Goal: Transaction & Acquisition: Book appointment/travel/reservation

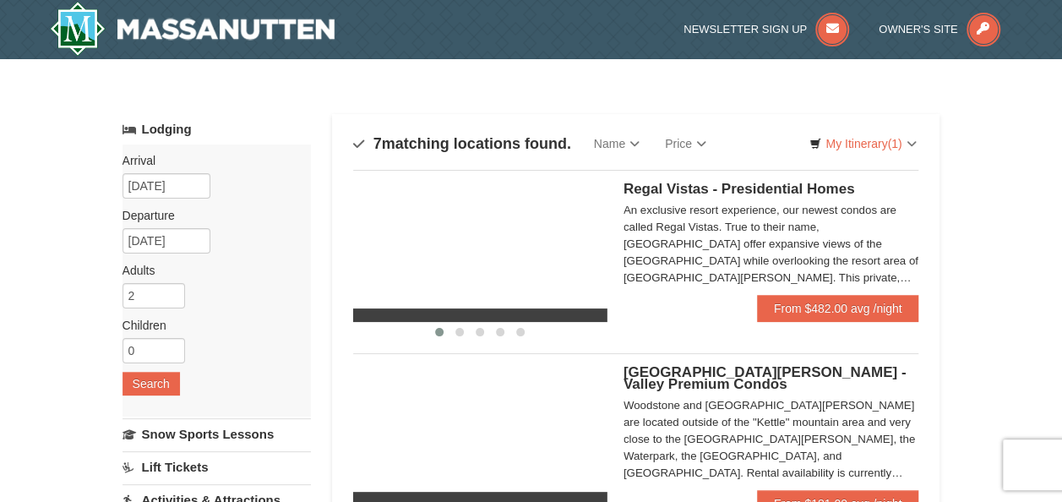
select select "10"
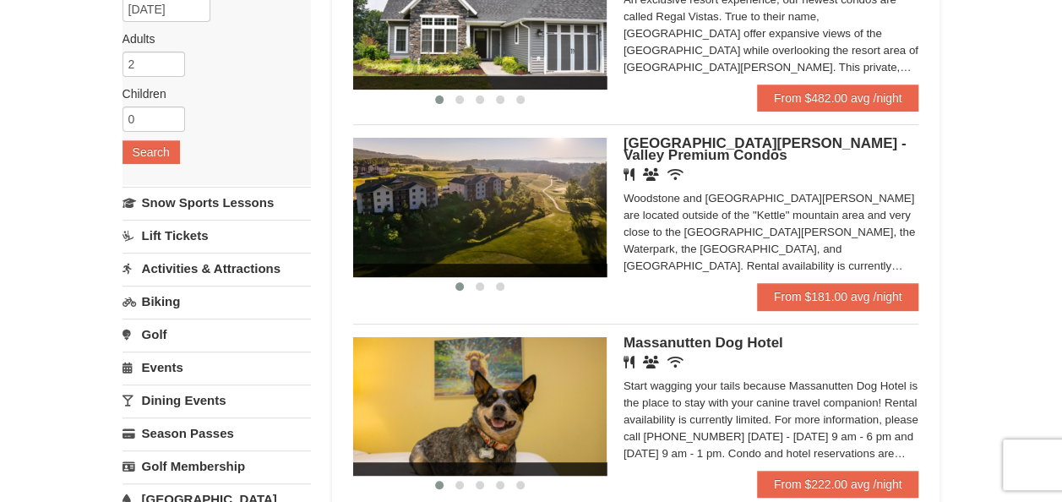
scroll to position [253, 0]
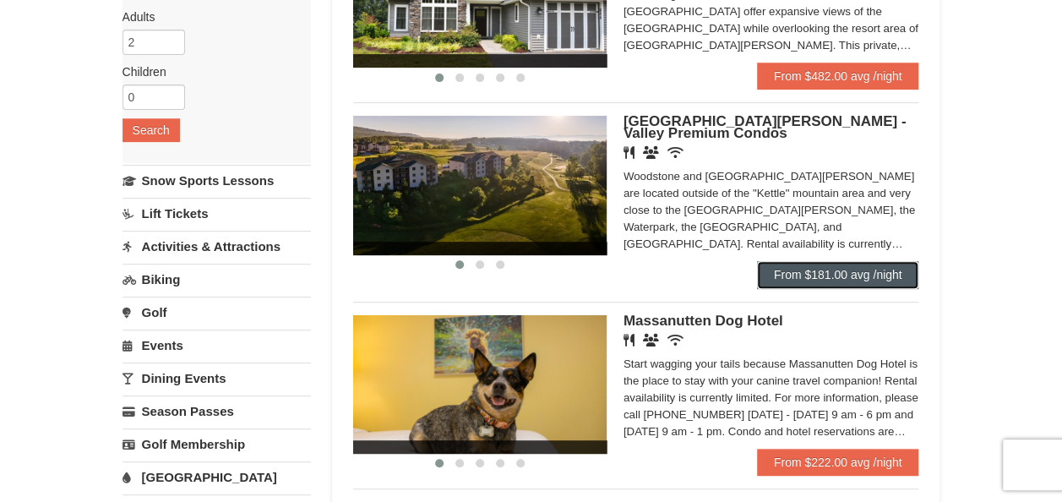
click at [823, 274] on link "From $181.00 avg /night" at bounding box center [838, 274] width 162 height 27
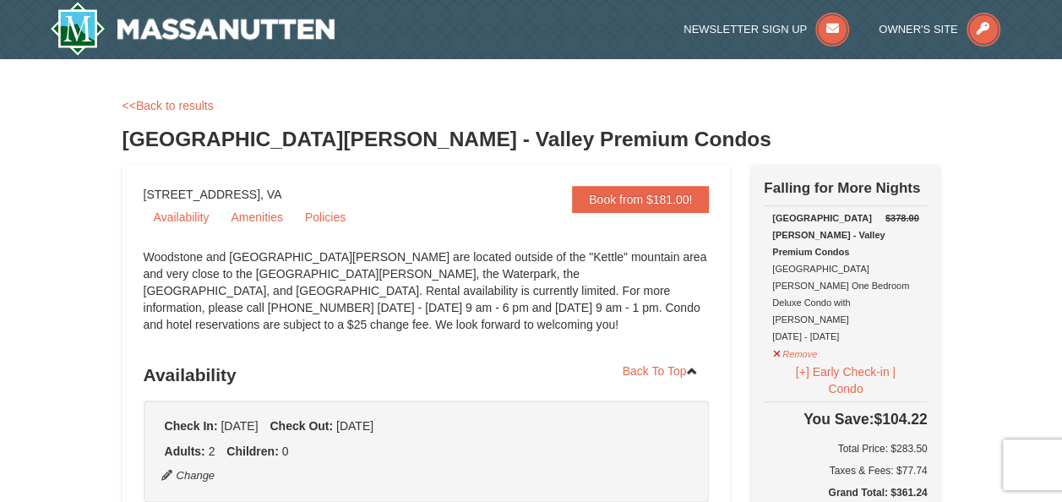
select select "10"
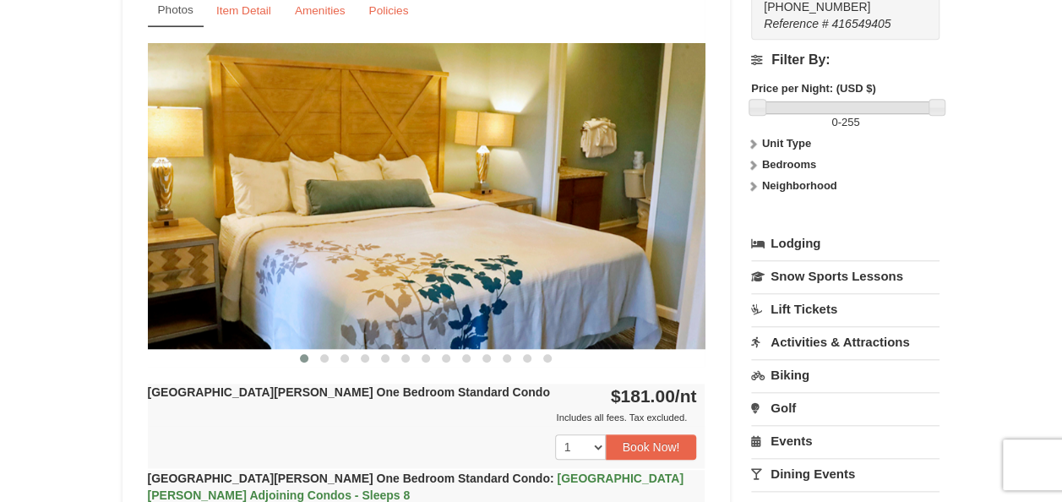
scroll to position [676, 0]
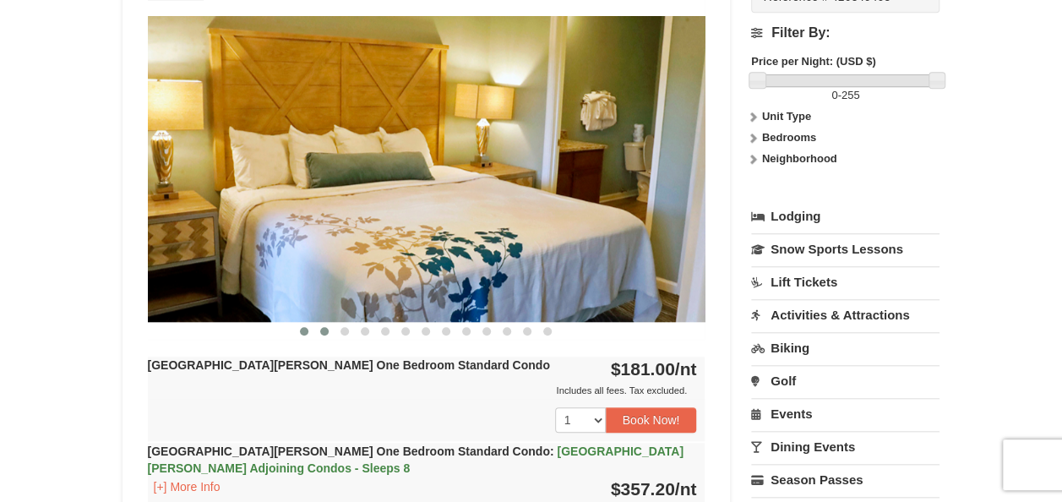
click at [321, 329] on span at bounding box center [324, 331] width 8 height 8
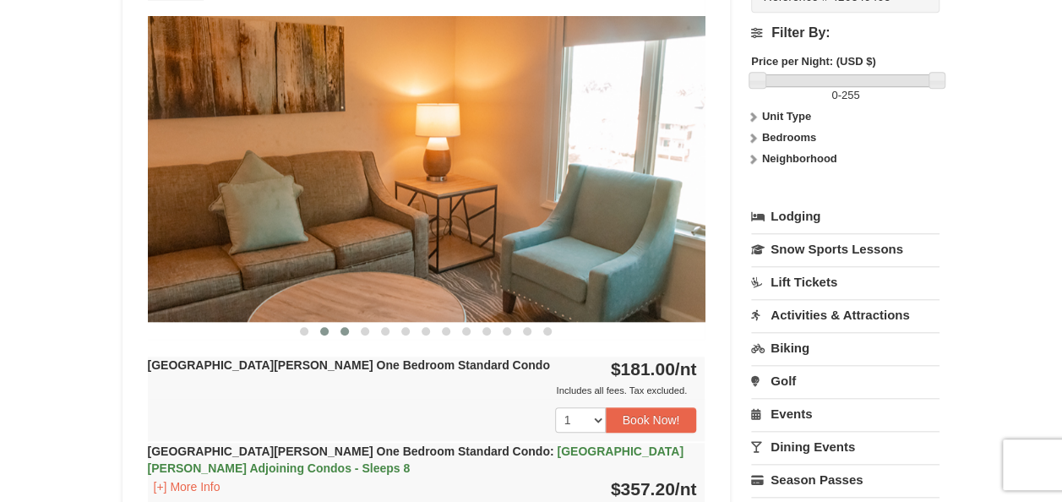
click at [343, 329] on span at bounding box center [344, 331] width 8 height 8
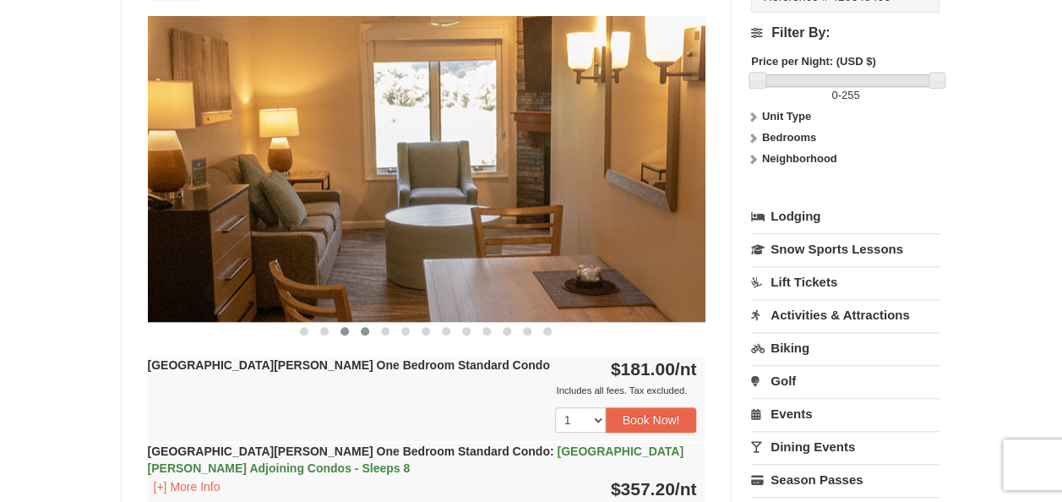
click at [363, 332] on span at bounding box center [365, 331] width 8 height 8
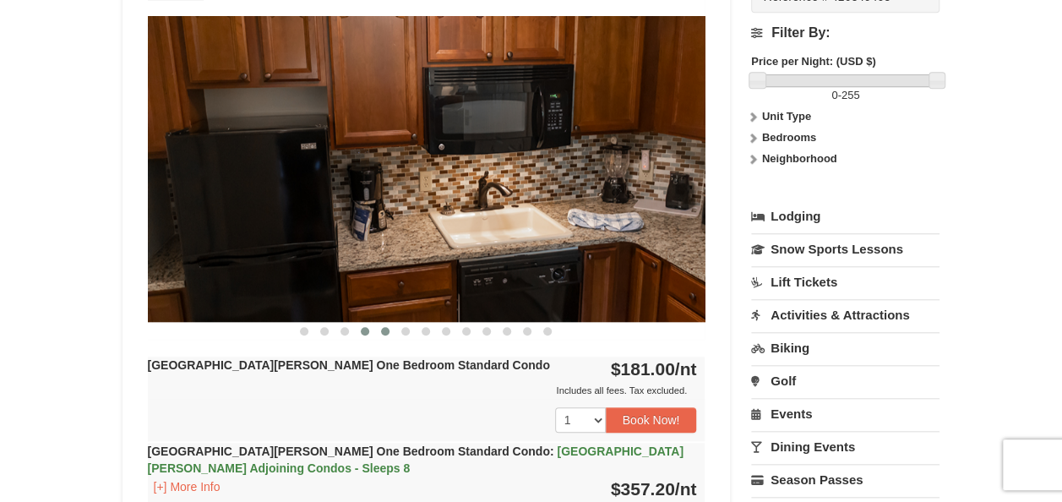
click at [380, 334] on button at bounding box center [385, 331] width 20 height 17
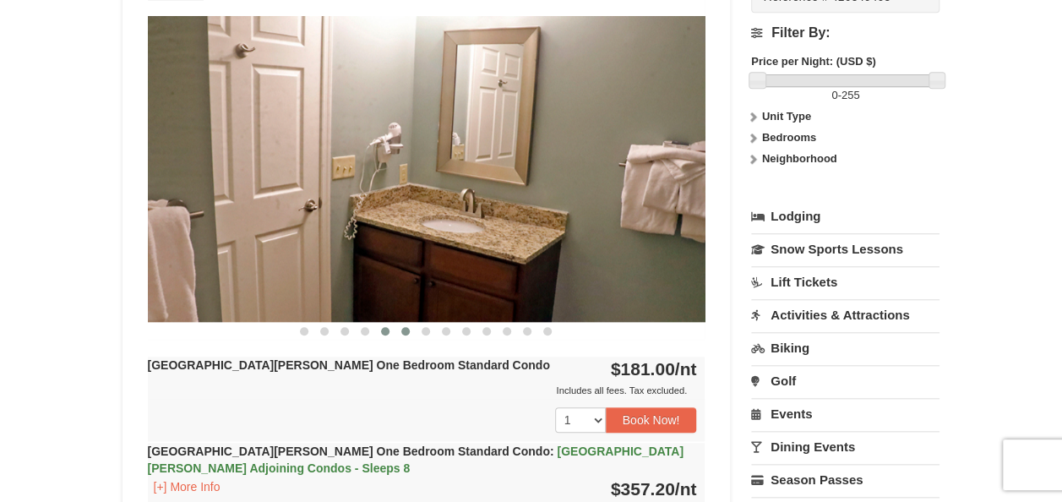
click at [408, 329] on span at bounding box center [405, 331] width 8 height 8
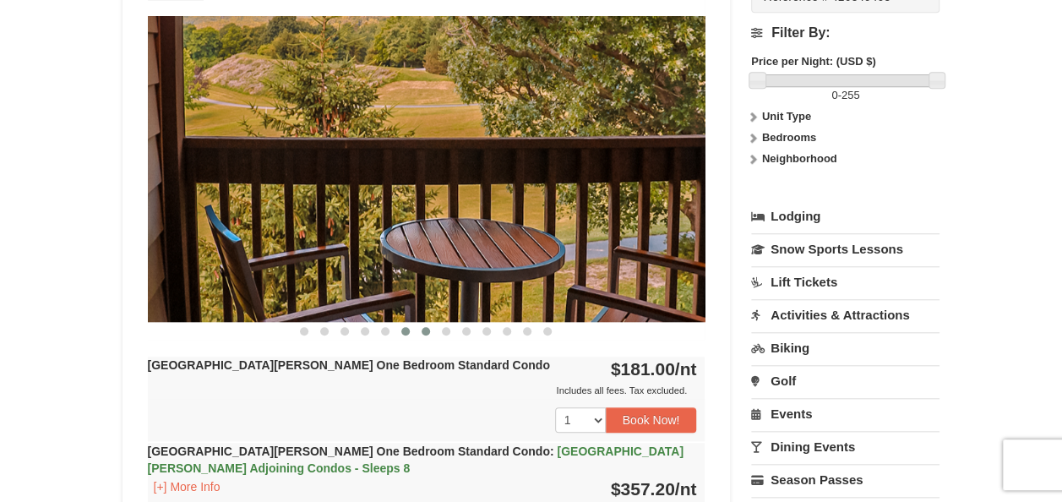
click at [427, 334] on button at bounding box center [425, 331] width 20 height 17
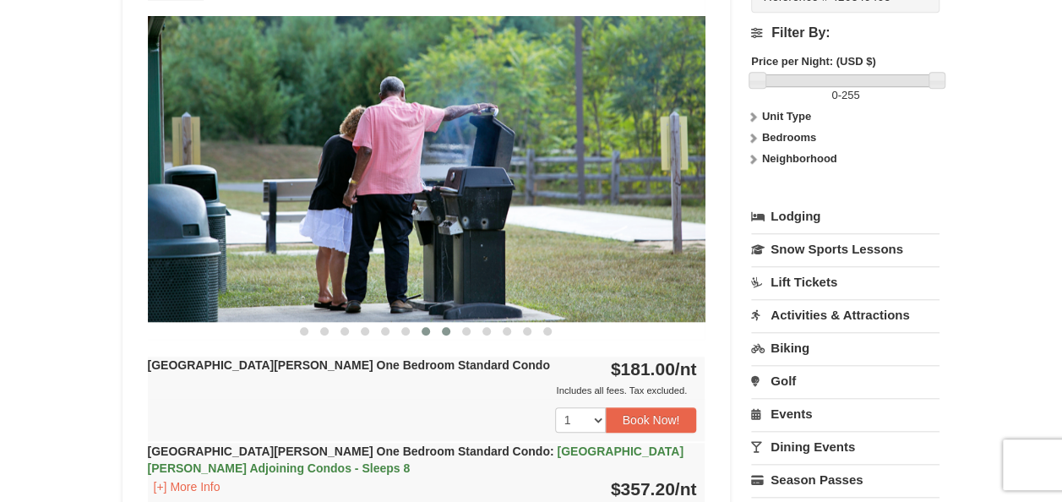
click at [444, 333] on span at bounding box center [446, 331] width 8 height 8
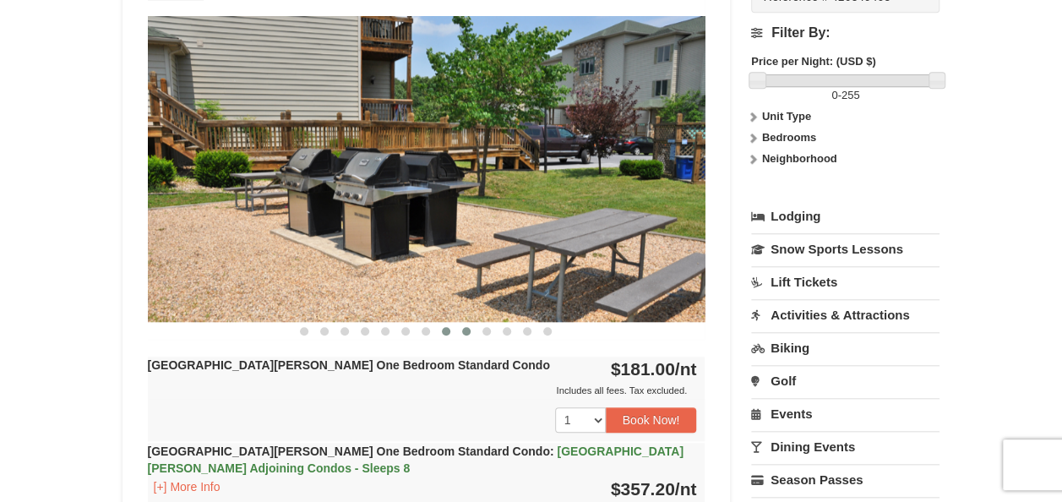
click at [468, 334] on button at bounding box center [466, 331] width 20 height 17
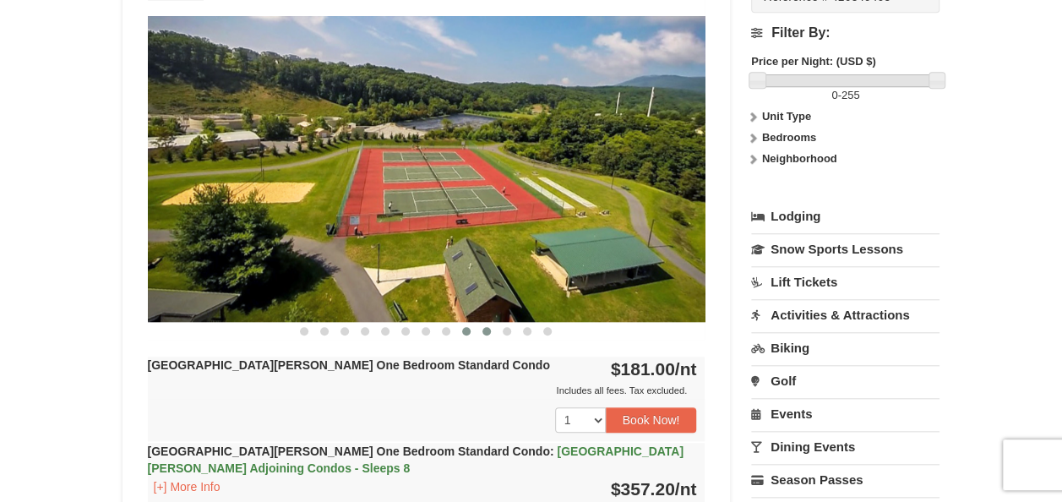
click at [485, 333] on span at bounding box center [486, 331] width 8 height 8
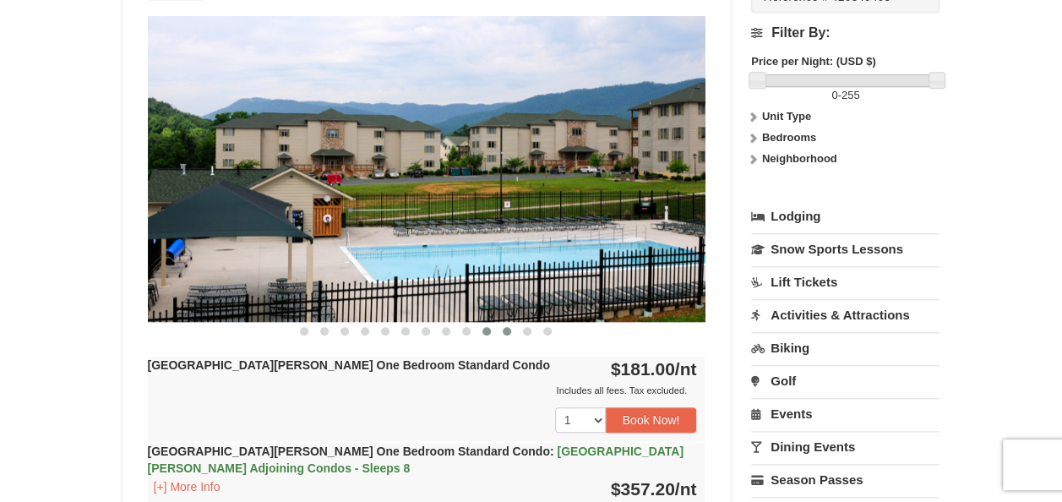
click at [506, 333] on button at bounding box center [507, 331] width 20 height 17
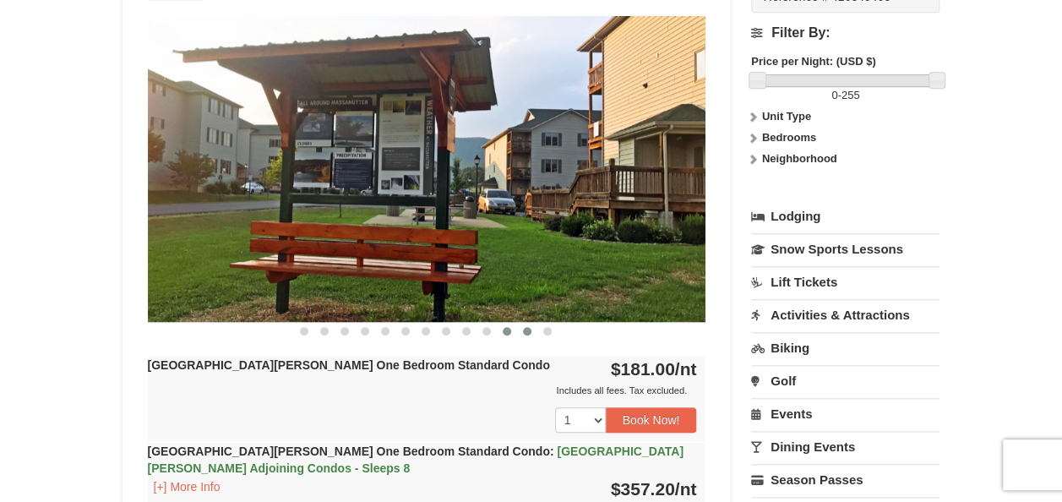
click at [522, 330] on button at bounding box center [527, 331] width 20 height 17
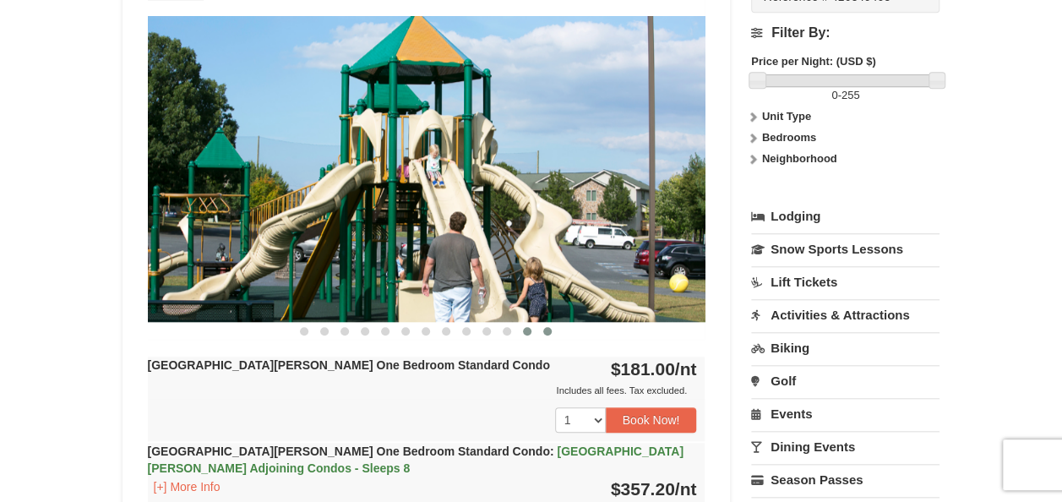
click at [547, 327] on span at bounding box center [547, 331] width 8 height 8
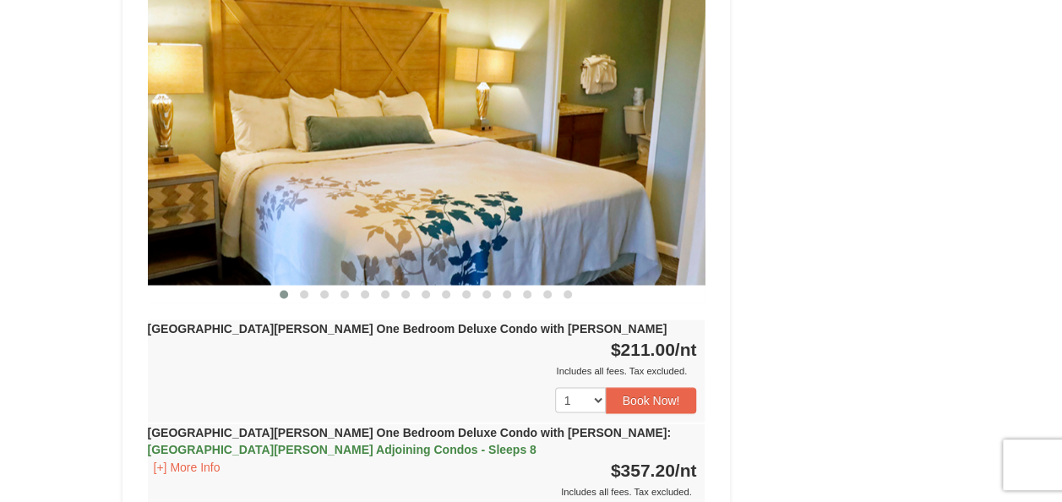
scroll to position [1436, 0]
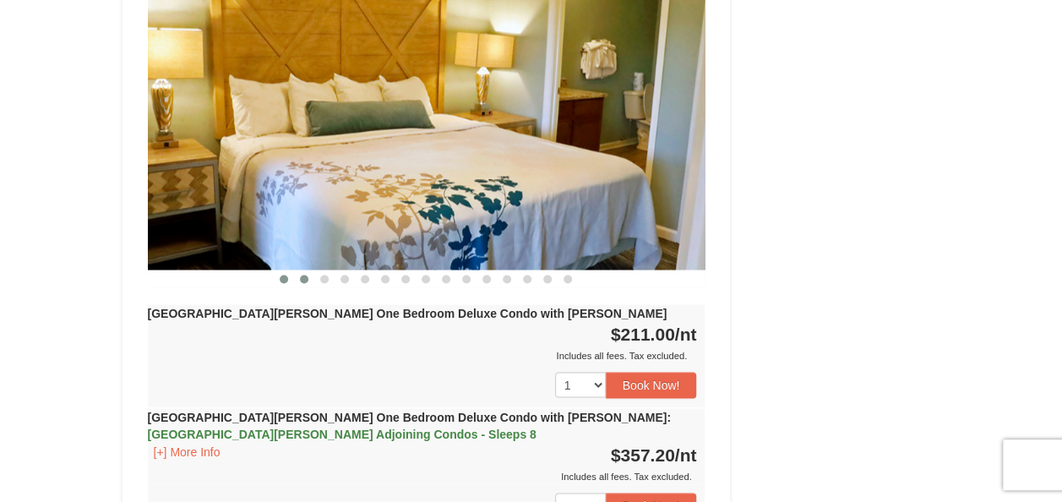
click at [303, 274] on span at bounding box center [304, 278] width 8 height 8
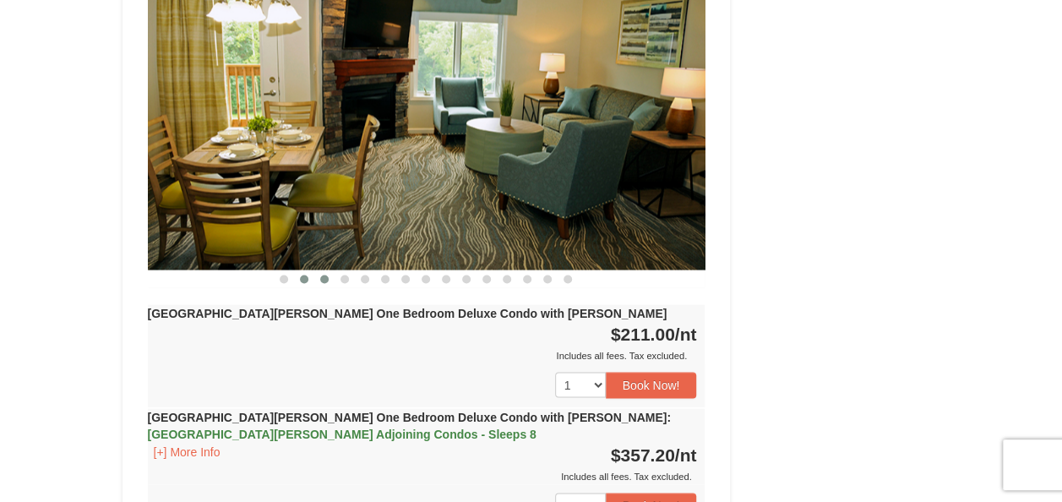
click at [328, 274] on span at bounding box center [324, 278] width 8 height 8
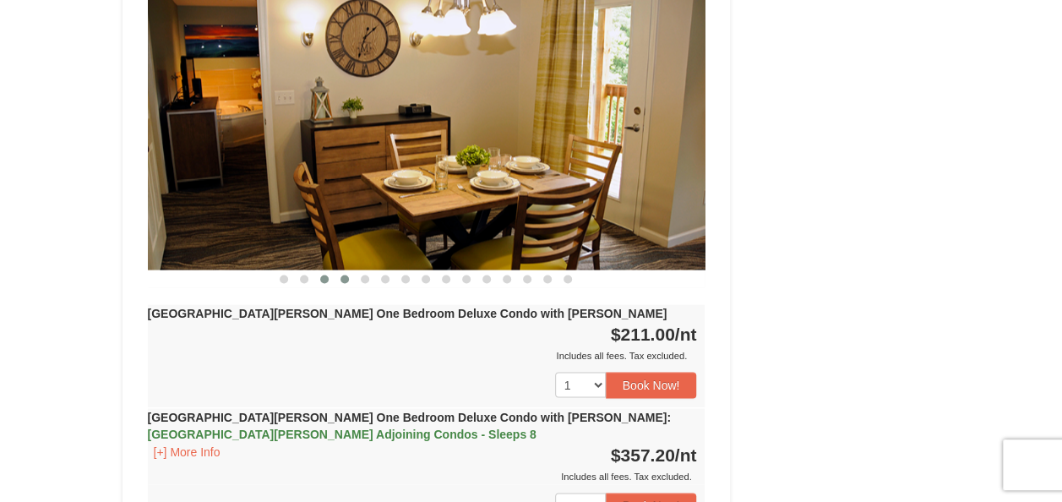
click at [350, 270] on button at bounding box center [344, 278] width 20 height 17
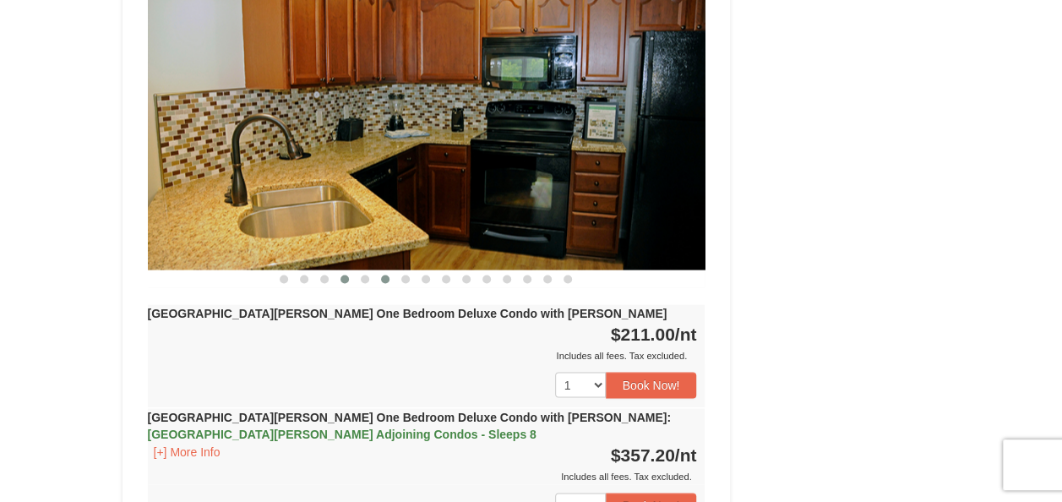
click at [382, 274] on span at bounding box center [385, 278] width 8 height 8
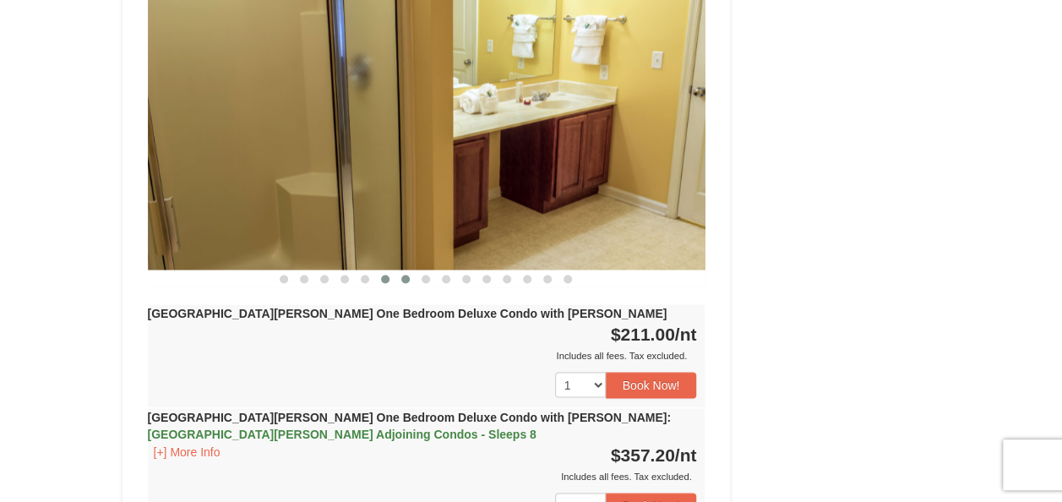
click at [399, 270] on button at bounding box center [405, 278] width 20 height 17
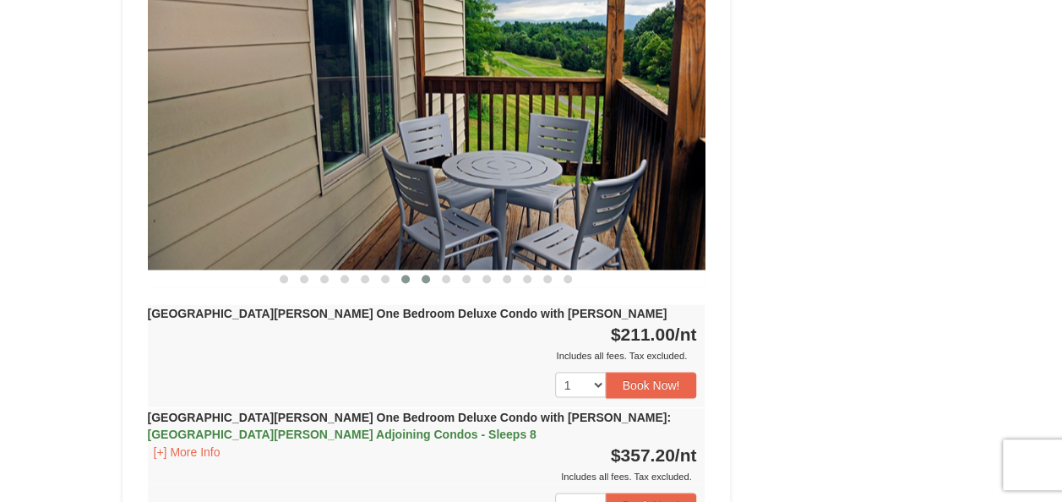
click at [422, 270] on button at bounding box center [425, 278] width 20 height 17
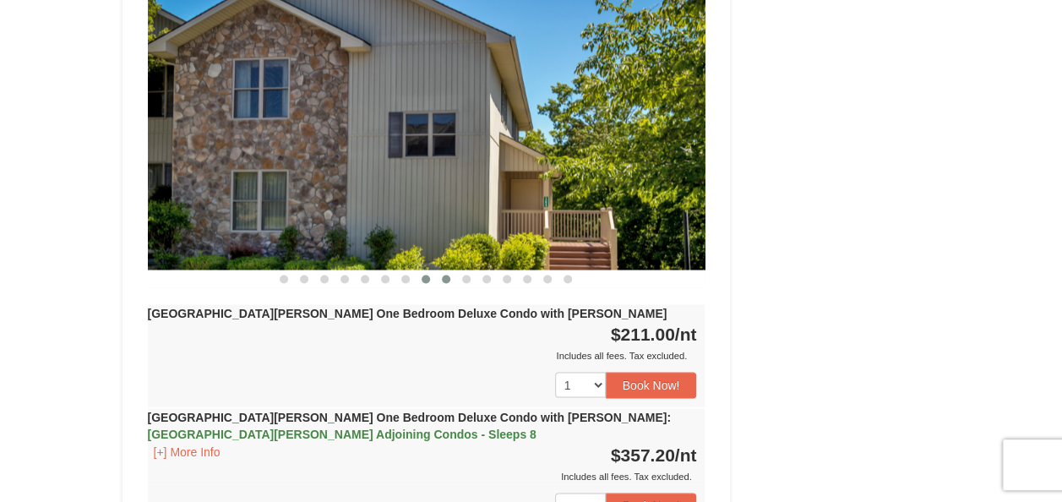
click at [443, 270] on button at bounding box center [446, 278] width 20 height 17
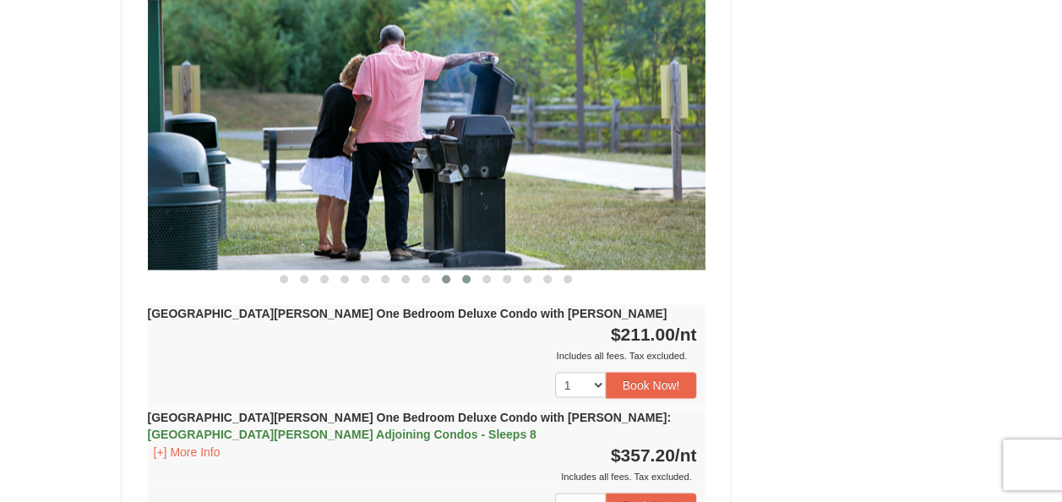
click at [470, 270] on button at bounding box center [466, 278] width 20 height 17
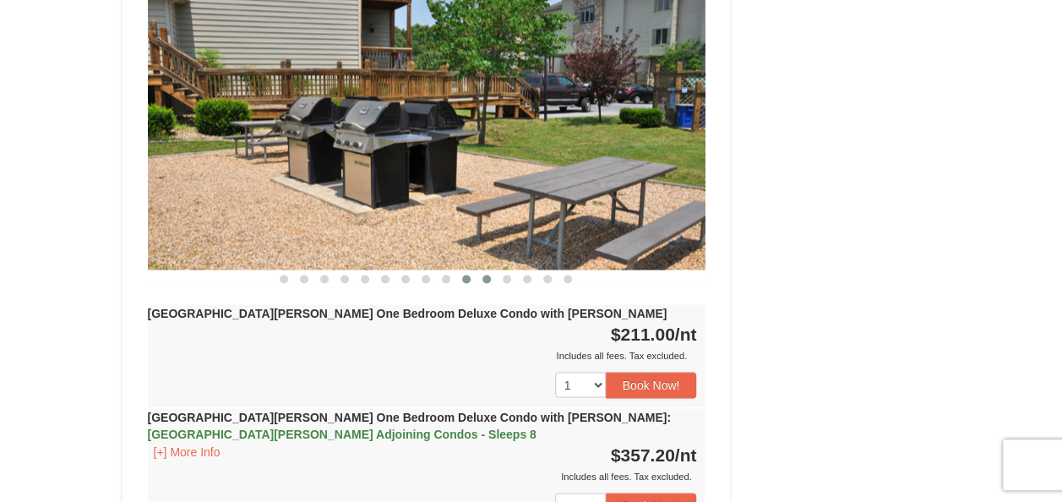
click at [491, 270] on button at bounding box center [486, 278] width 20 height 17
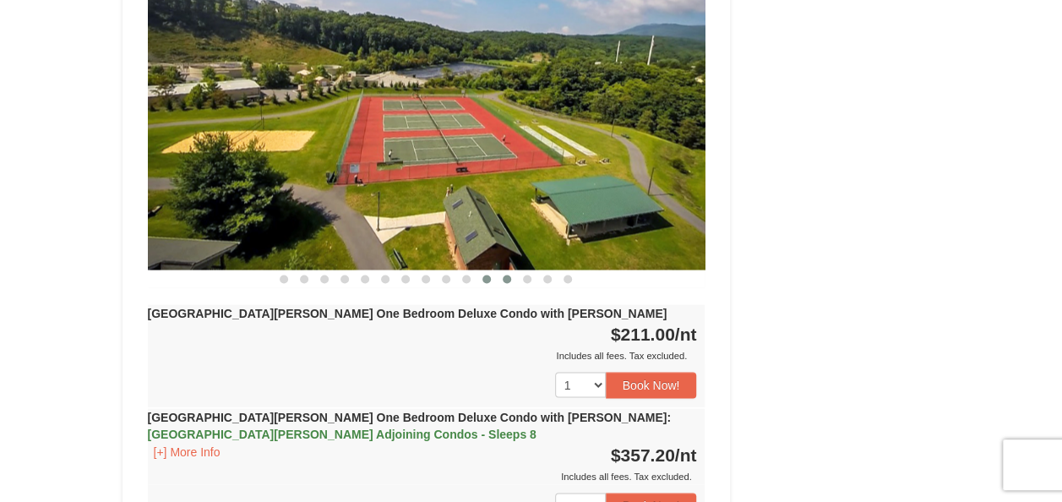
click at [508, 274] on span at bounding box center [506, 278] width 8 height 8
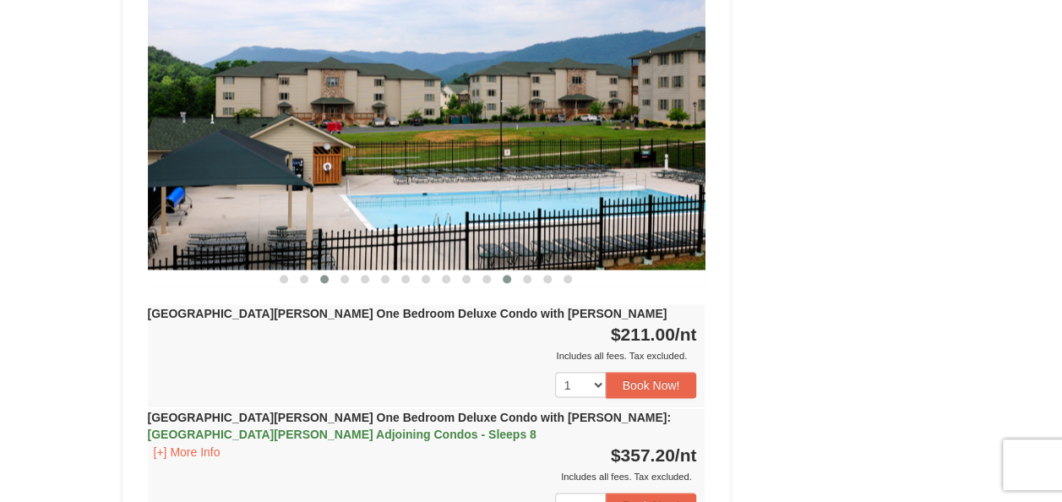
click at [325, 270] on button at bounding box center [324, 278] width 20 height 17
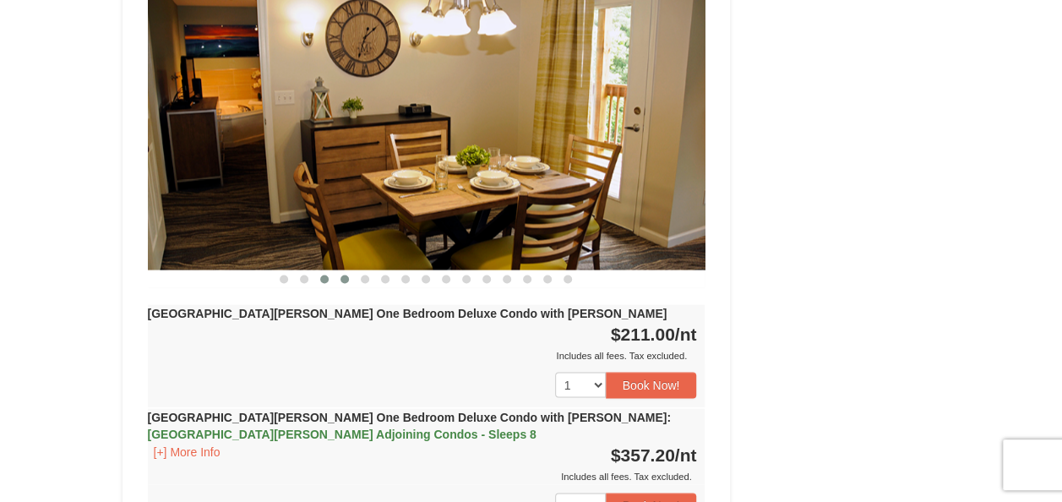
click at [346, 274] on span at bounding box center [344, 278] width 8 height 8
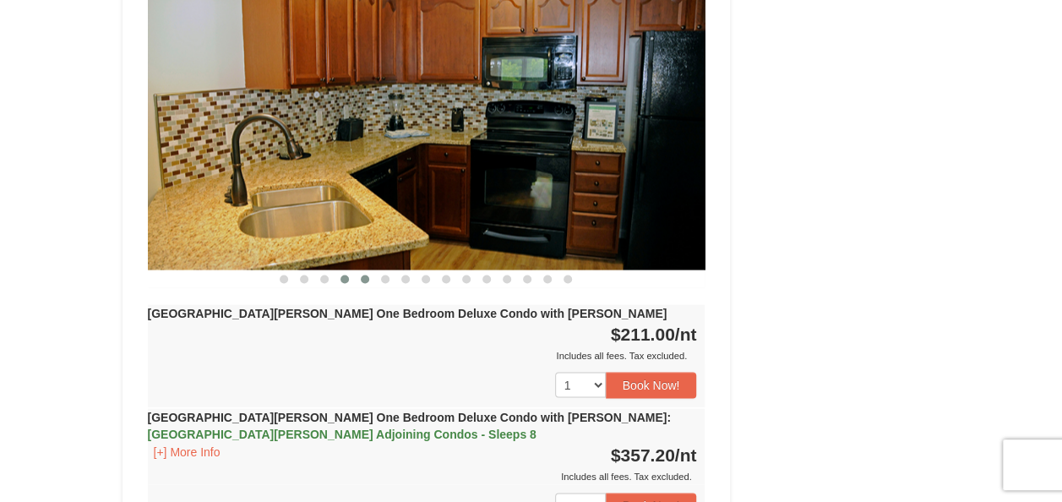
click at [361, 274] on span at bounding box center [365, 278] width 8 height 8
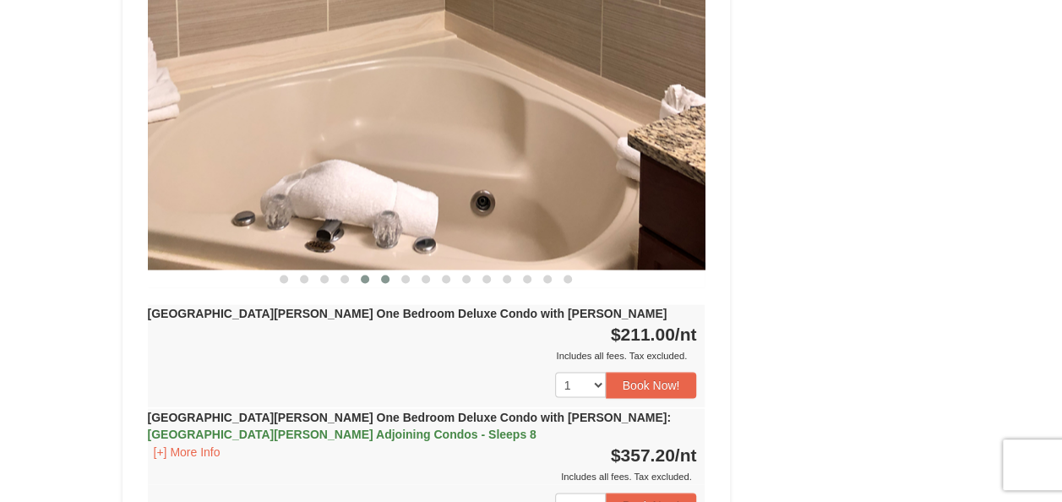
click at [382, 274] on span at bounding box center [385, 278] width 8 height 8
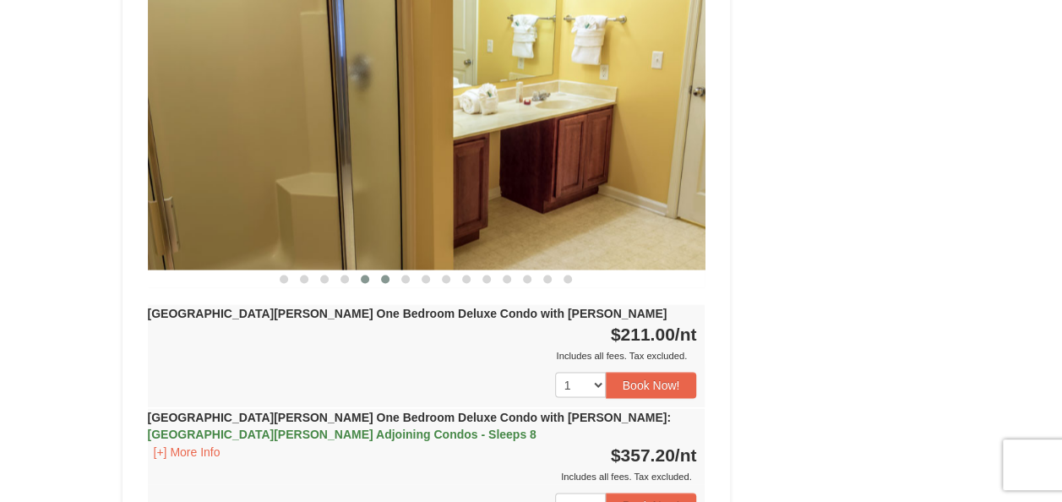
click at [369, 270] on button at bounding box center [365, 278] width 20 height 17
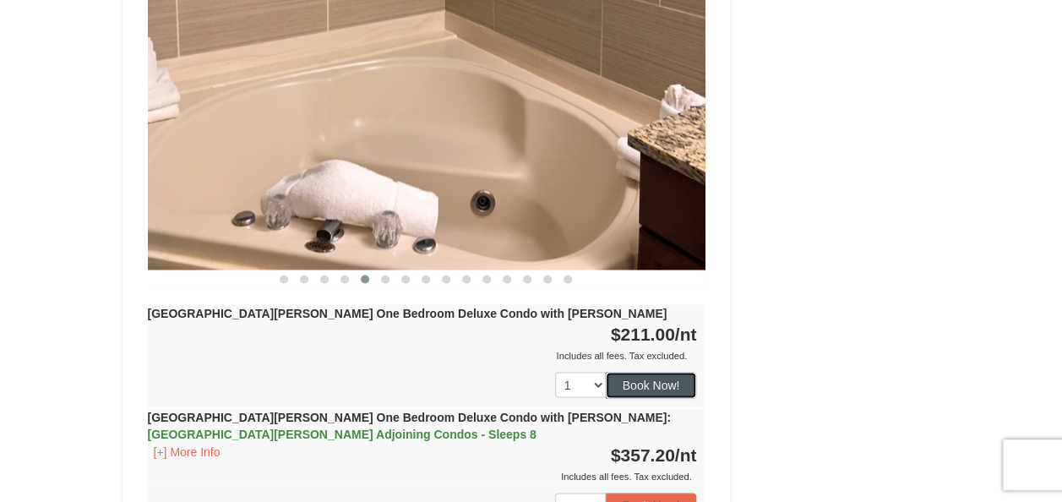
click at [679, 372] on button "Book Now!" at bounding box center [651, 384] width 91 height 25
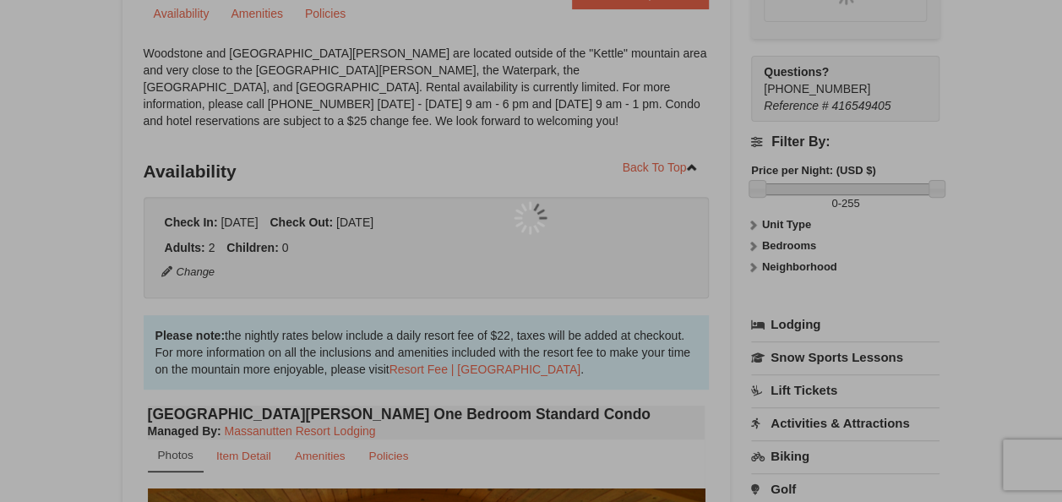
scroll to position [165, 0]
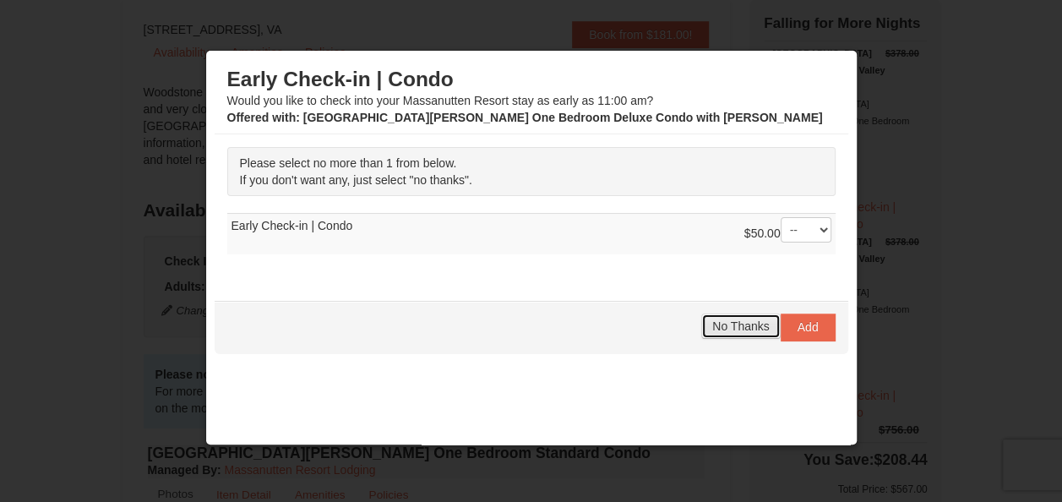
click at [712, 326] on span "No Thanks" at bounding box center [740, 326] width 57 height 14
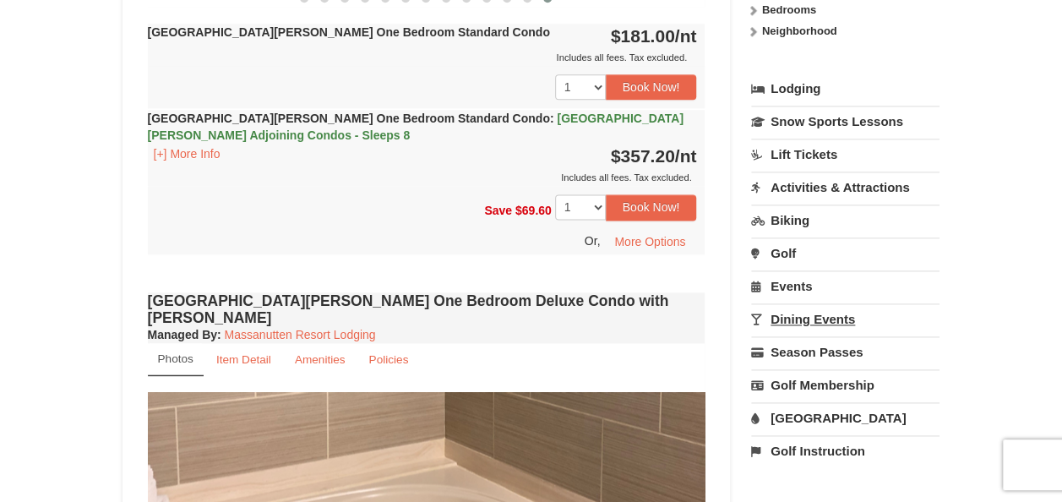
scroll to position [1009, 0]
click at [794, 236] on link "Golf" at bounding box center [845, 251] width 188 height 31
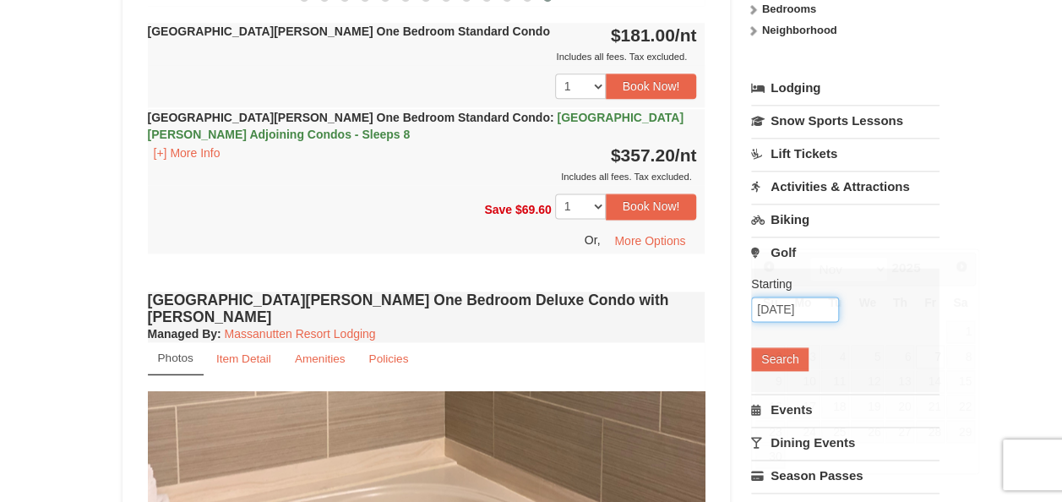
click at [782, 296] on input "11/07/2025" at bounding box center [795, 308] width 88 height 25
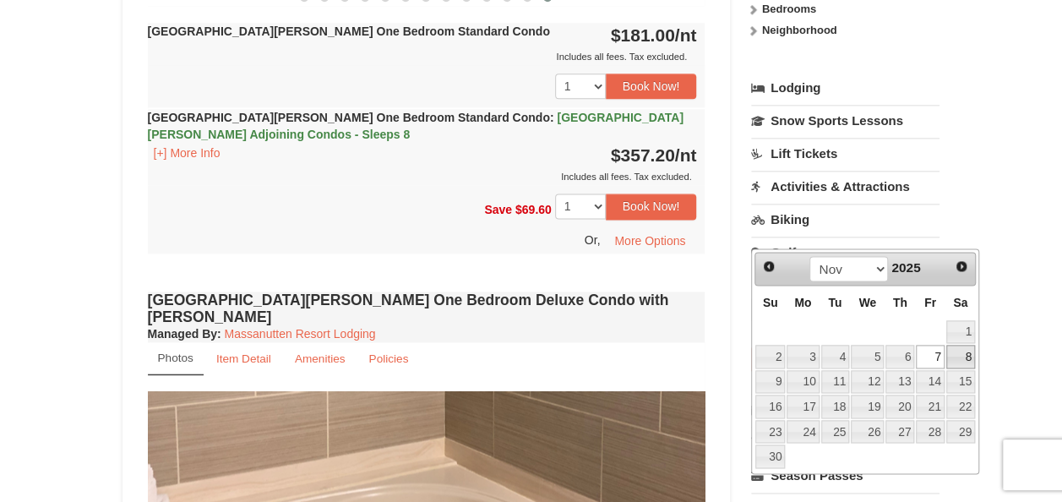
click at [960, 345] on link "8" at bounding box center [960, 357] width 29 height 24
type input "[DATE]"
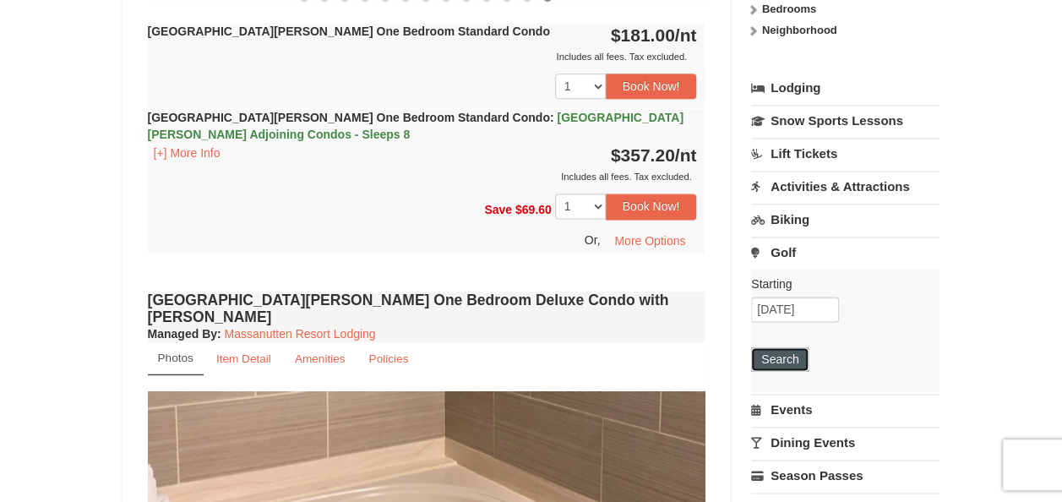
click at [797, 347] on button "Search" at bounding box center [779, 359] width 57 height 24
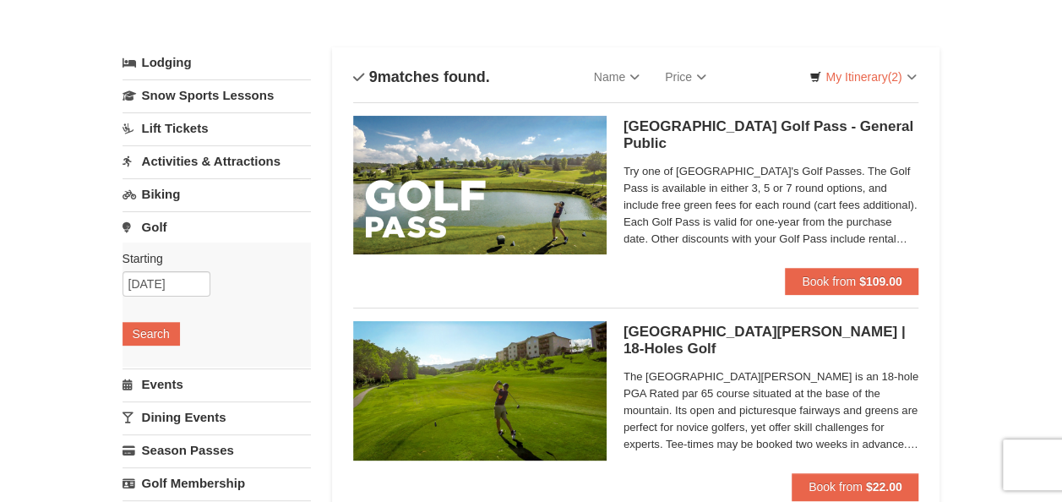
scroll to position [338, 0]
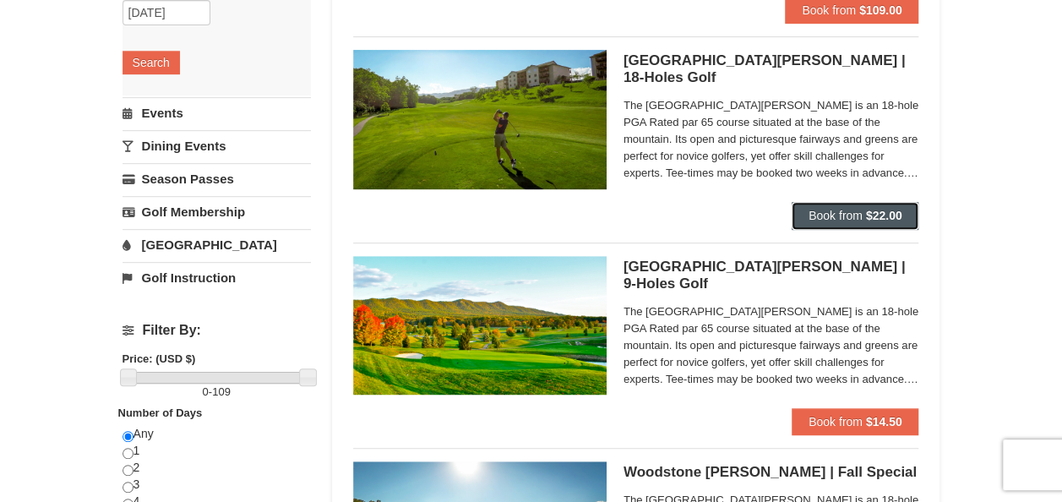
click at [834, 222] on button "Book from $22.00" at bounding box center [855, 215] width 128 height 27
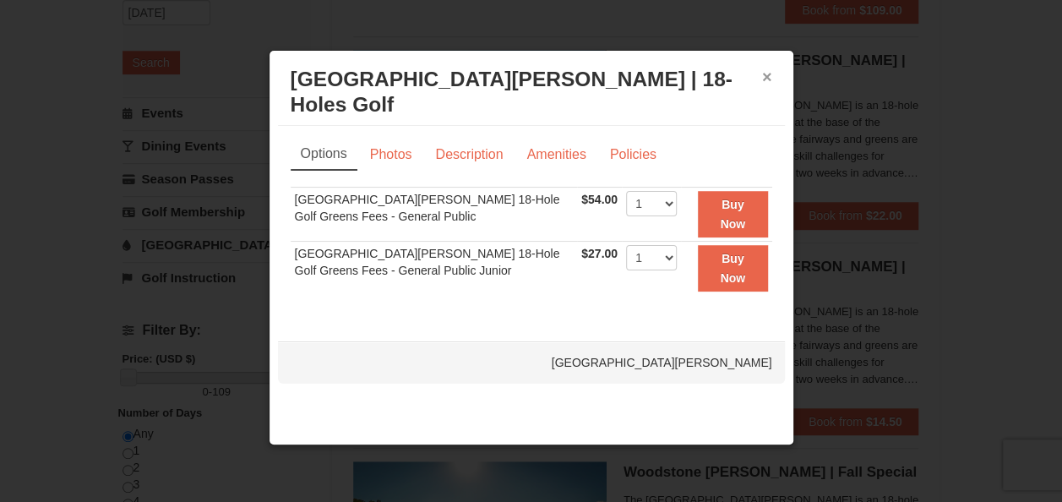
click at [762, 78] on button "×" at bounding box center [767, 76] width 10 height 17
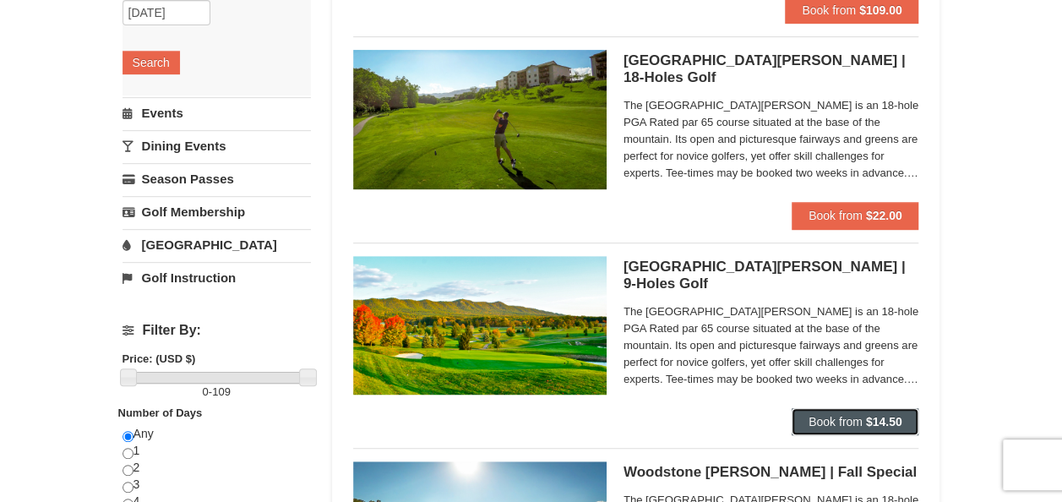
click at [850, 422] on span "Book from" at bounding box center [835, 422] width 54 height 14
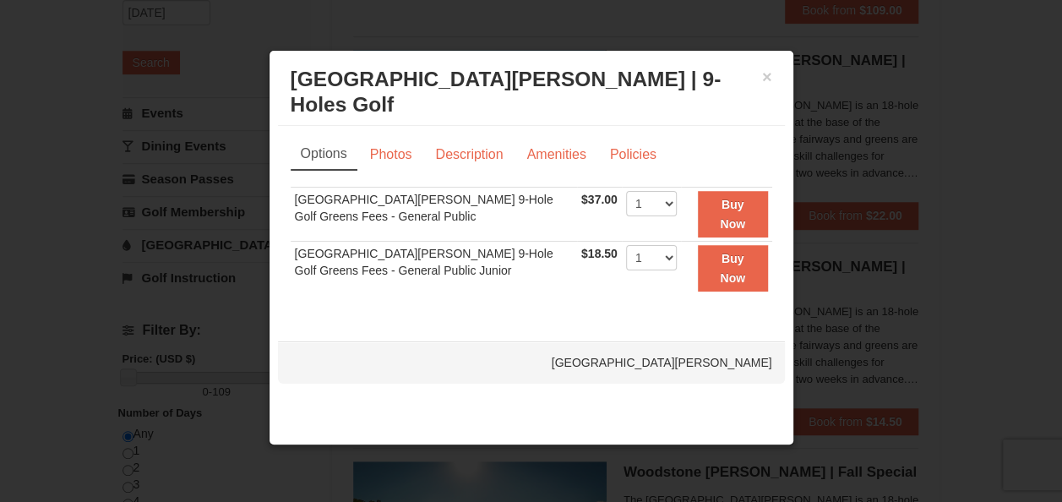
click at [872, 295] on div at bounding box center [531, 251] width 1062 height 502
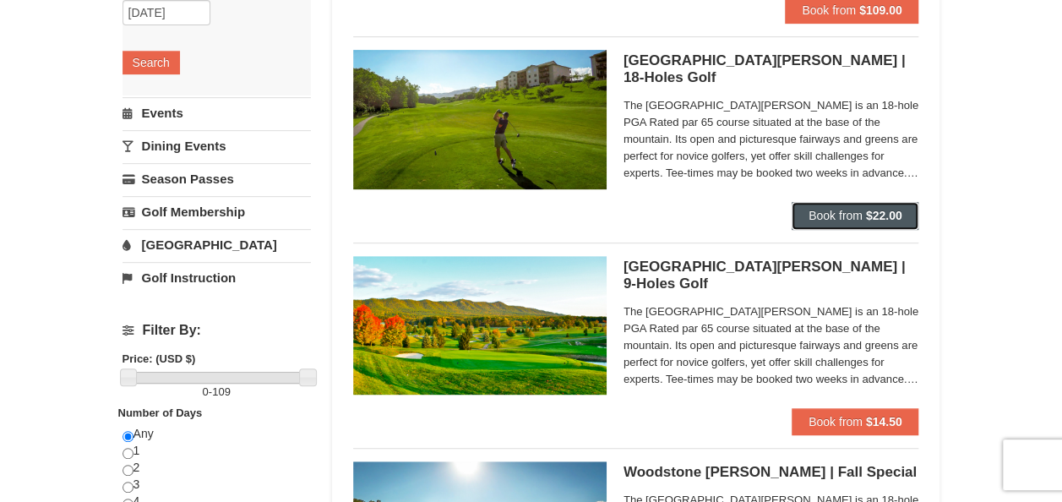
click at [865, 224] on button "Book from $22.00" at bounding box center [855, 215] width 128 height 27
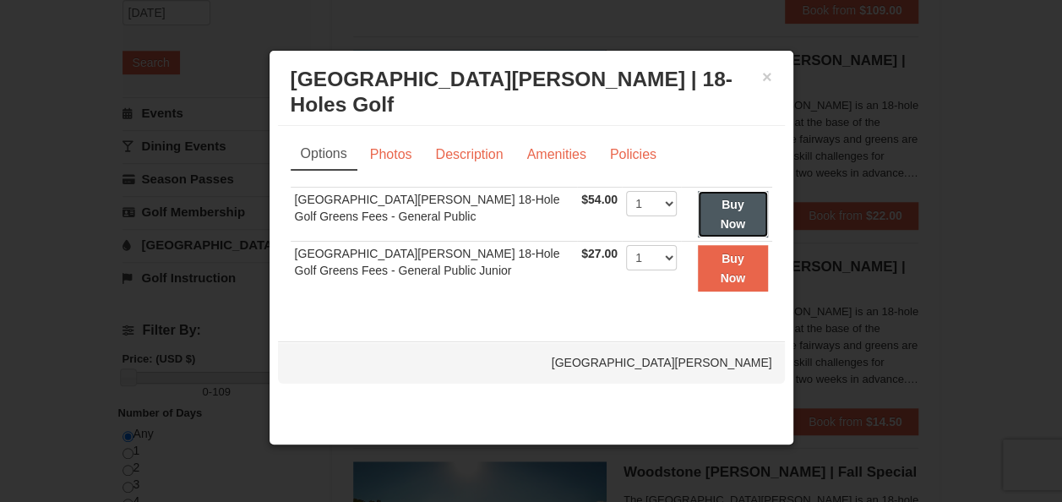
click at [727, 217] on strong "Buy Now" at bounding box center [732, 214] width 25 height 32
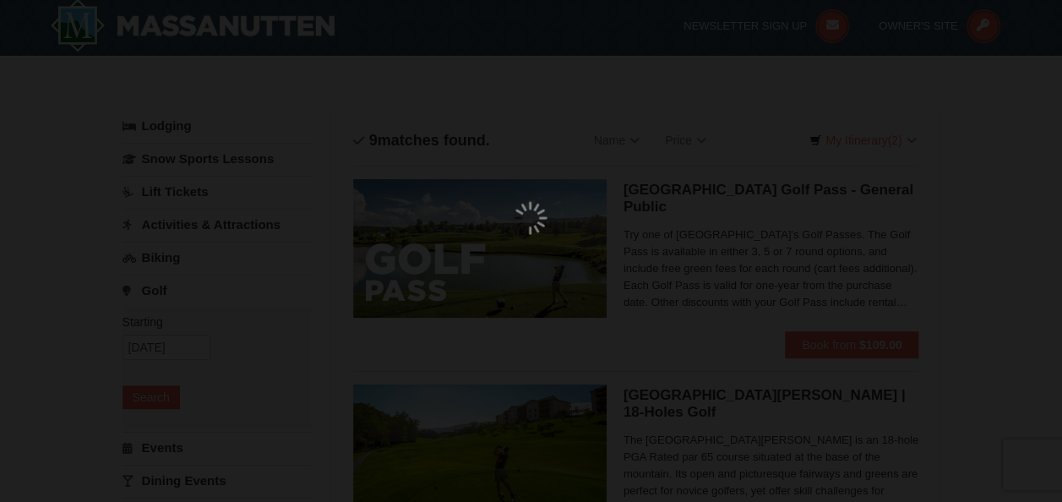
scroll to position [5, 0]
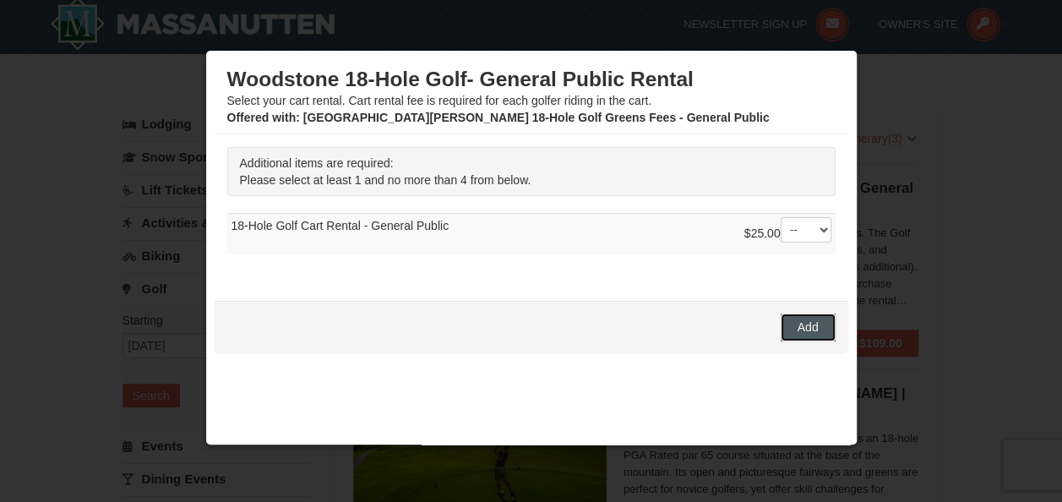
click at [810, 328] on button "Add" at bounding box center [807, 326] width 55 height 27
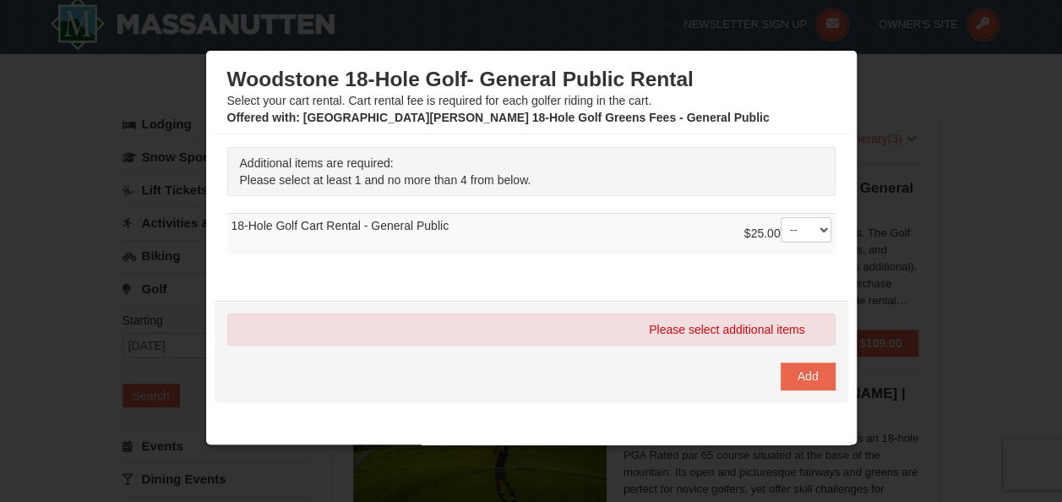
click at [900, 414] on div at bounding box center [531, 251] width 1062 height 502
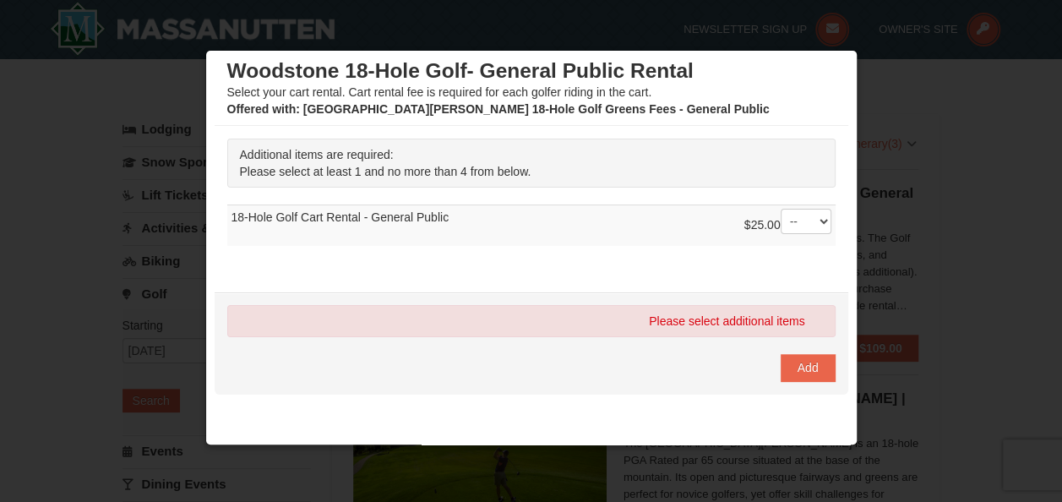
scroll to position [0, 0]
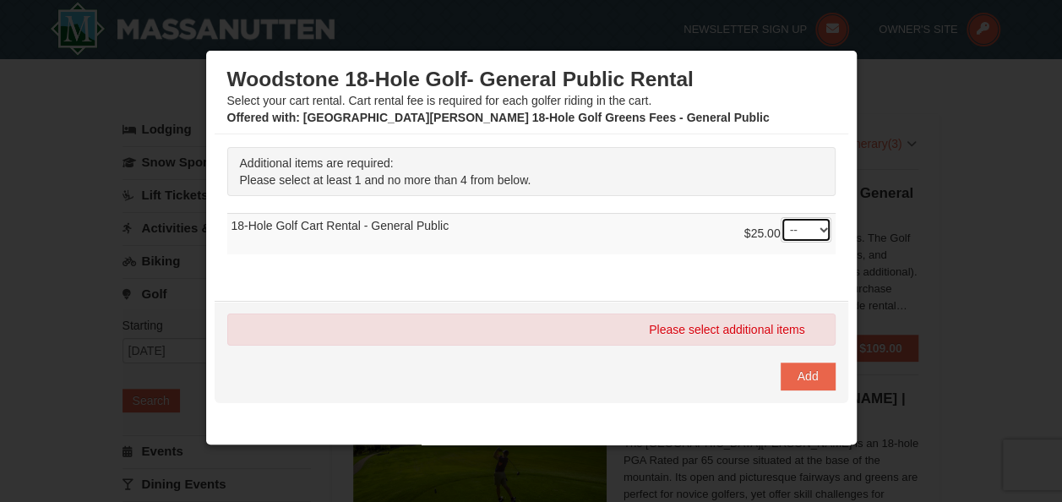
click at [814, 237] on select "-- 01 02 03 04" at bounding box center [805, 229] width 51 height 25
select select "1"
click at [780, 217] on select "-- 01 02 03 04" at bounding box center [805, 229] width 51 height 25
click at [804, 377] on span "Add" at bounding box center [807, 376] width 21 height 14
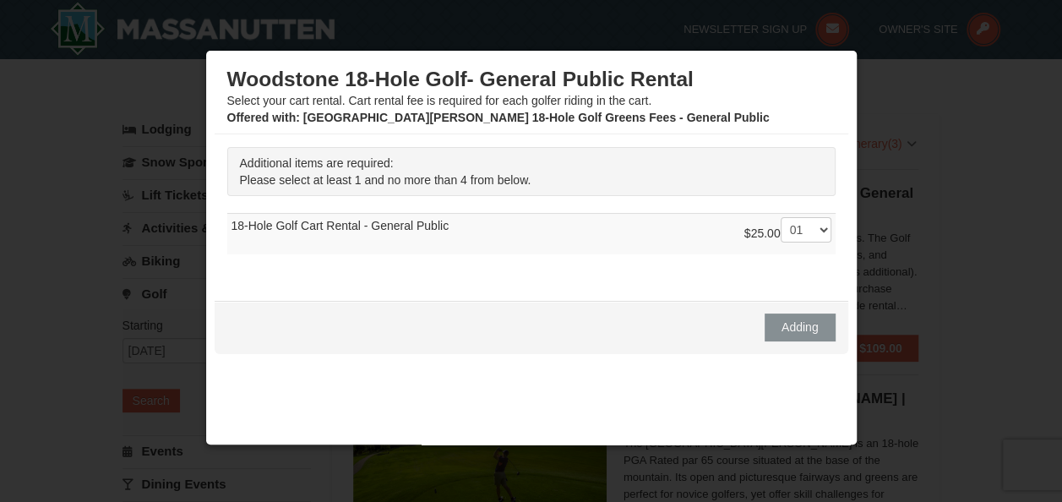
click at [481, 292] on div "Woodstone 18-Hole Golf- General Public Rental Select your cart rental. Cart ren…" at bounding box center [531, 259] width 633 height 401
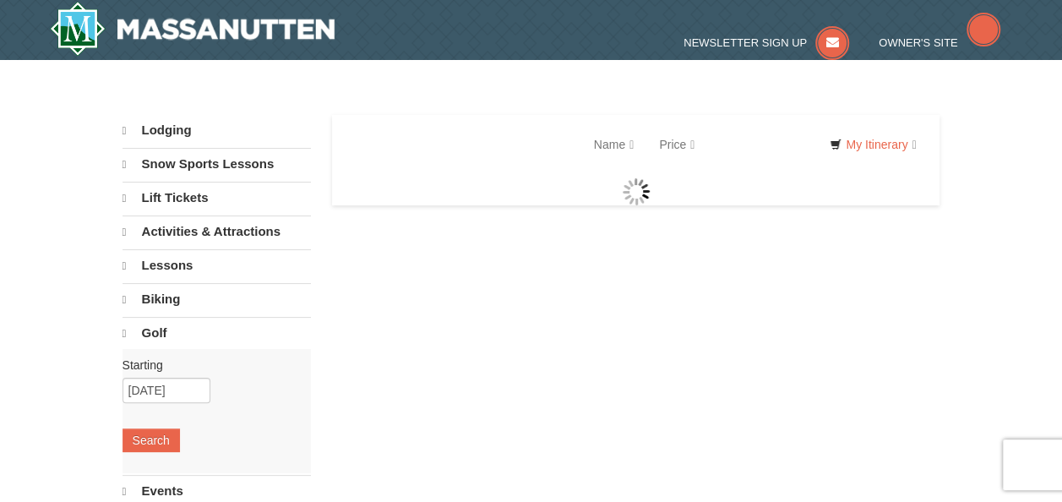
select select "10"
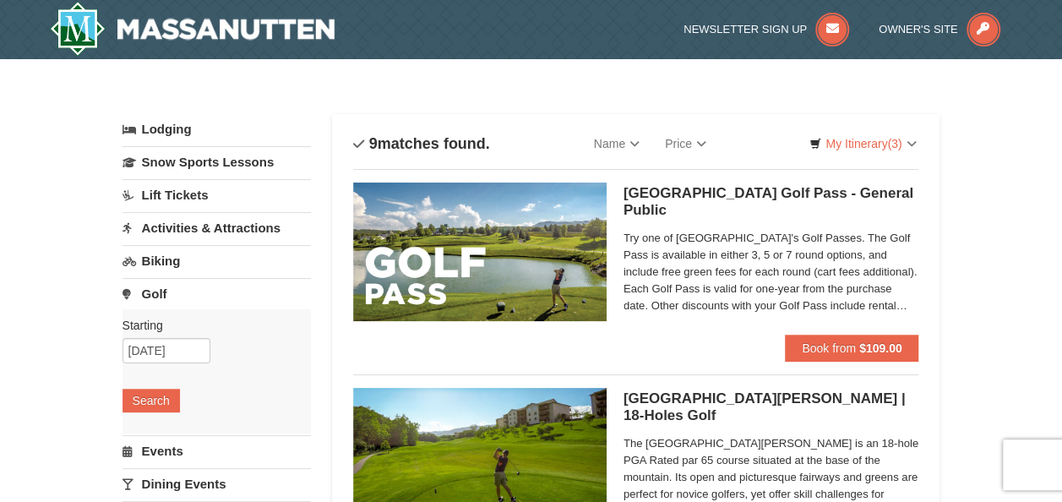
click at [189, 231] on link "Activities & Attractions" at bounding box center [216, 227] width 188 height 31
click at [163, 326] on button "Search" at bounding box center [150, 335] width 57 height 24
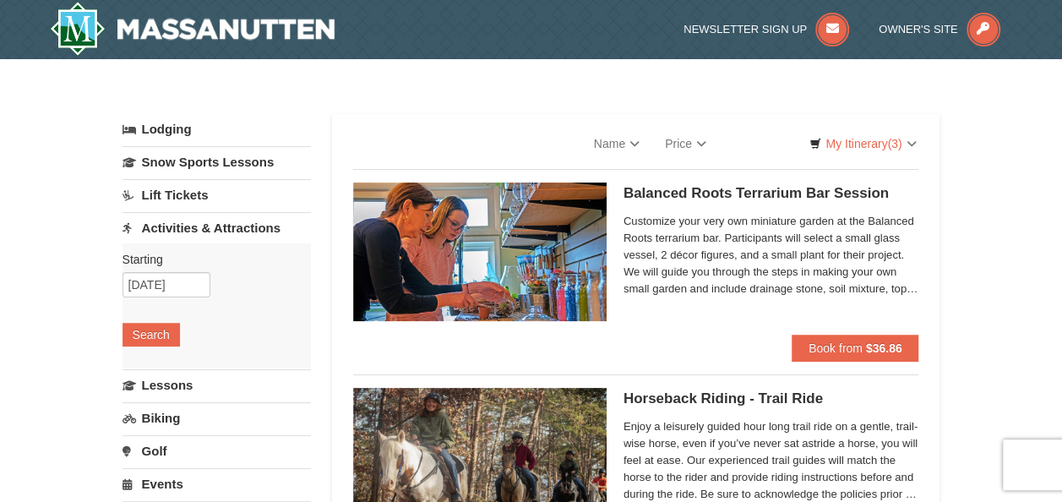
select select "10"
